Goal: Task Accomplishment & Management: Manage account settings

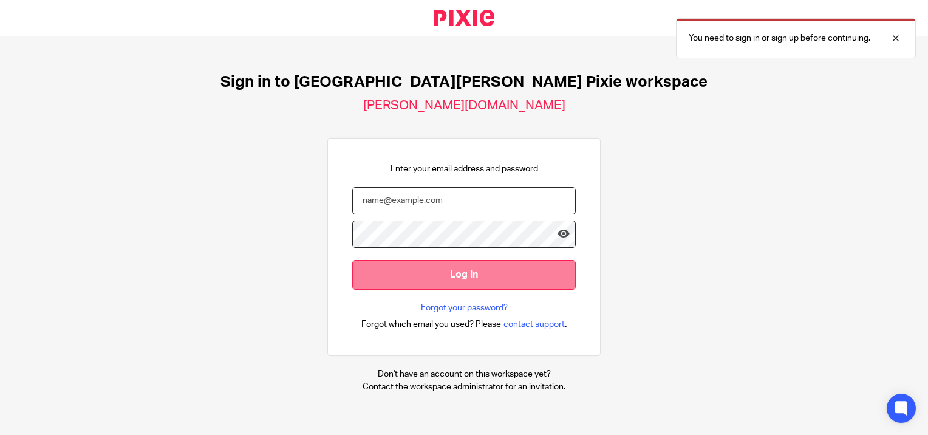
type input "[PERSON_NAME][EMAIL_ADDRESS][PERSON_NAME][DOMAIN_NAME]"
click at [406, 275] on input "Log in" at bounding box center [464, 275] width 224 height 30
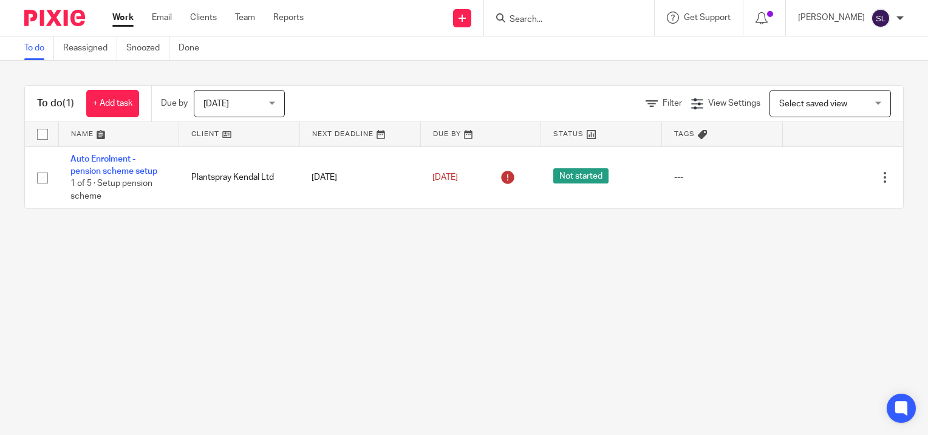
click at [532, 19] on input "Search" at bounding box center [563, 20] width 109 height 11
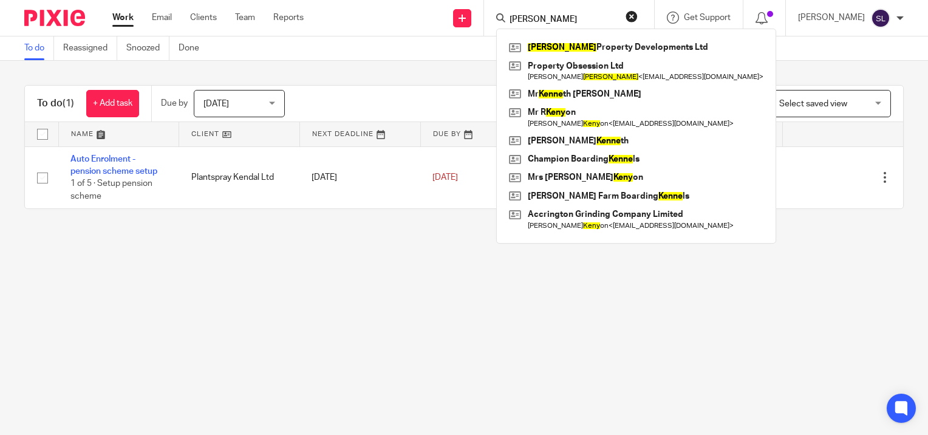
type input "[PERSON_NAME]"
click button "submit" at bounding box center [0, 0] width 0 height 0
click at [561, 46] on link at bounding box center [636, 47] width 261 height 18
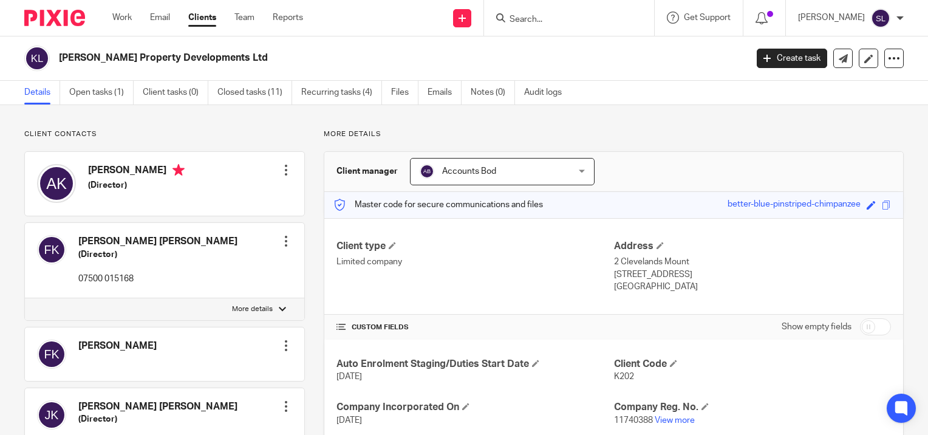
click at [860, 324] on input "checkbox" at bounding box center [875, 326] width 31 height 17
checkbox input "true"
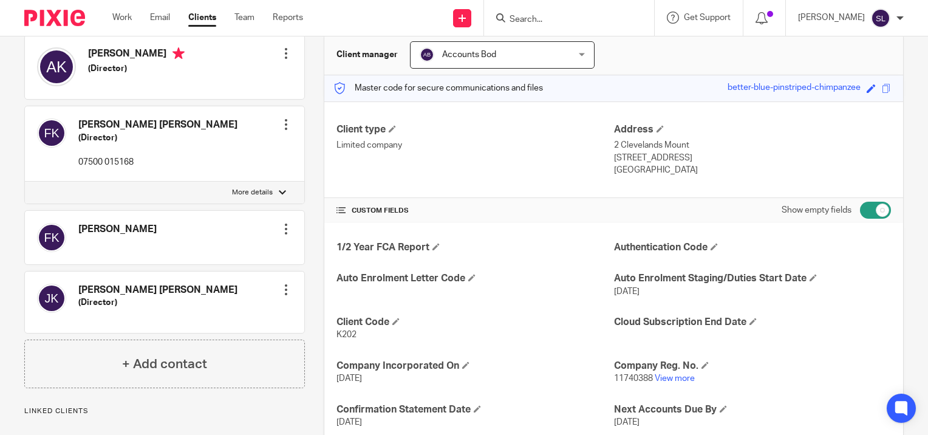
scroll to position [129, 0]
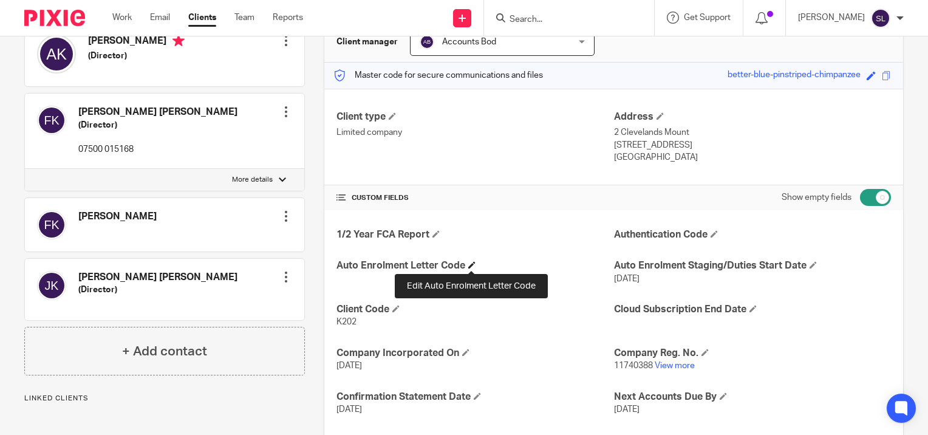
click at [470, 267] on span at bounding box center [471, 264] width 7 height 7
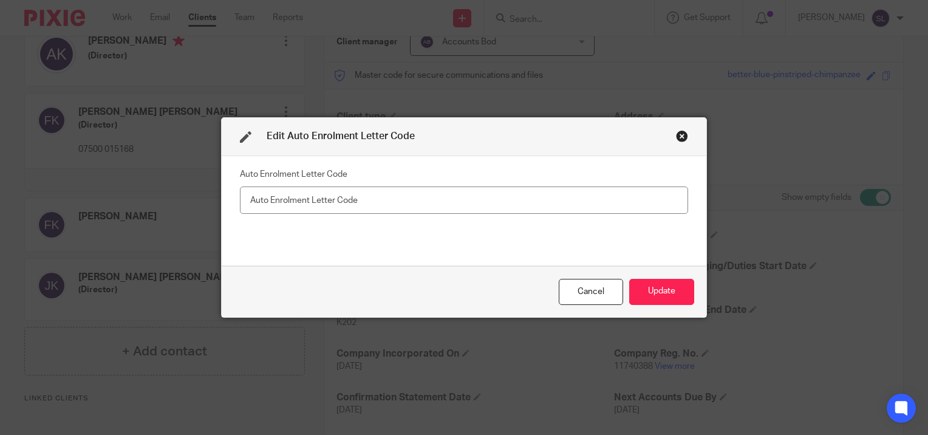
click at [293, 199] on input "text" at bounding box center [464, 200] width 448 height 27
type input "1484233025"
click at [646, 298] on button "Update" at bounding box center [661, 292] width 65 height 26
